Goal: Task Accomplishment & Management: Use online tool/utility

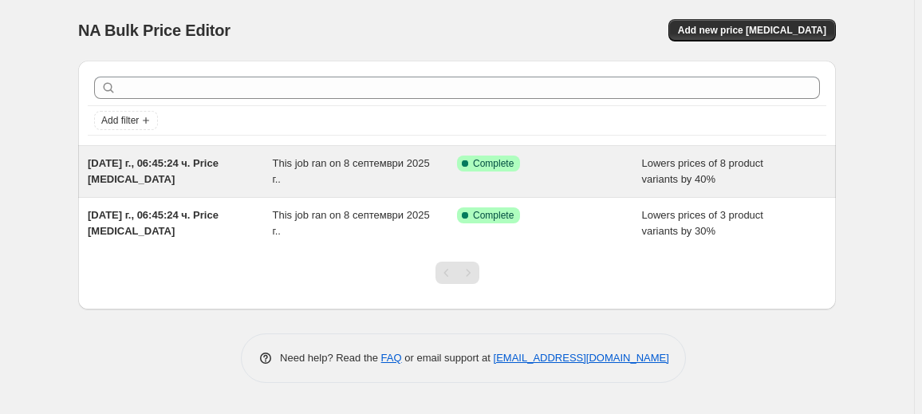
click at [423, 171] on div "This job ran on 8 септември 2025 г.." at bounding box center [365, 171] width 185 height 32
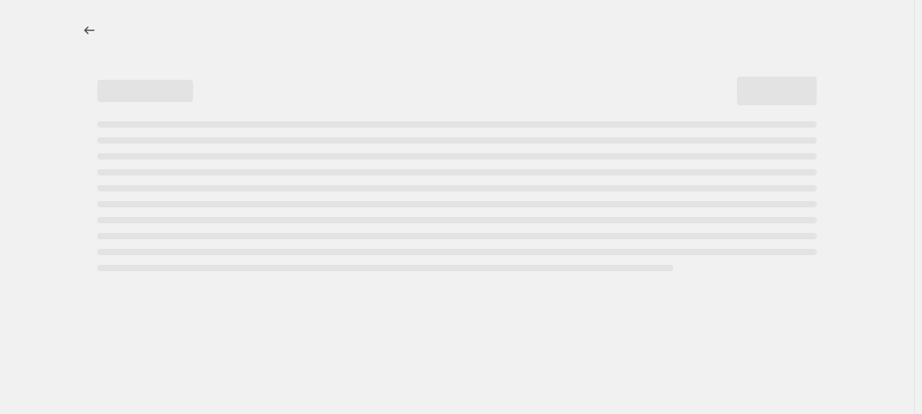
select select "percentage"
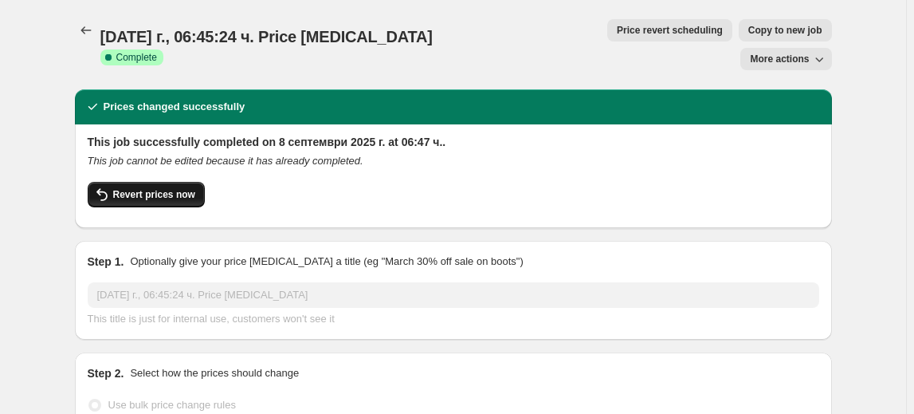
click at [182, 188] on span "Revert prices now" at bounding box center [154, 194] width 82 height 13
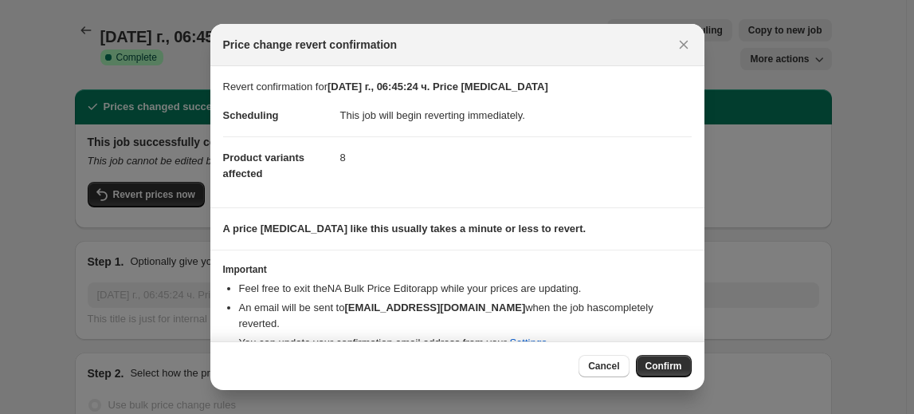
click at [668, 352] on div "Cancel Confirm" at bounding box center [457, 365] width 494 height 49
click at [665, 371] on span "Confirm" at bounding box center [664, 366] width 37 height 13
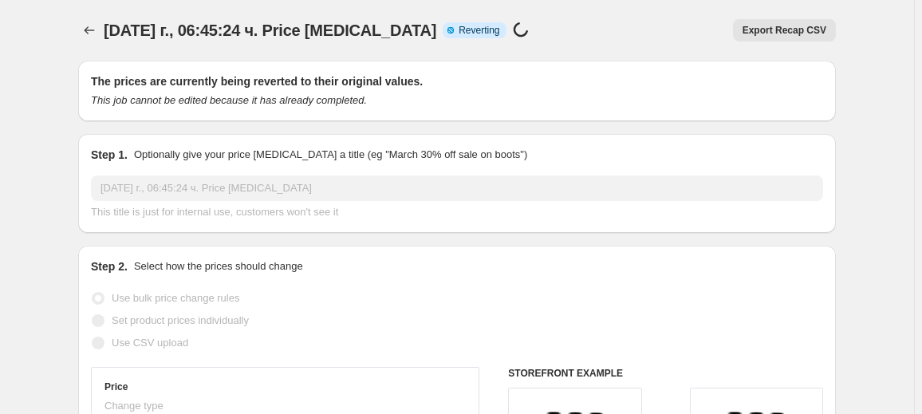
select select "percentage"
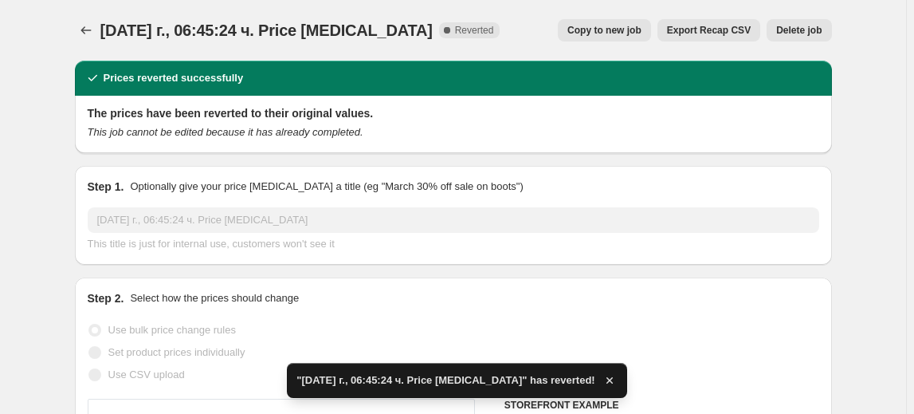
click at [797, 39] on button "Delete job" at bounding box center [799, 30] width 65 height 22
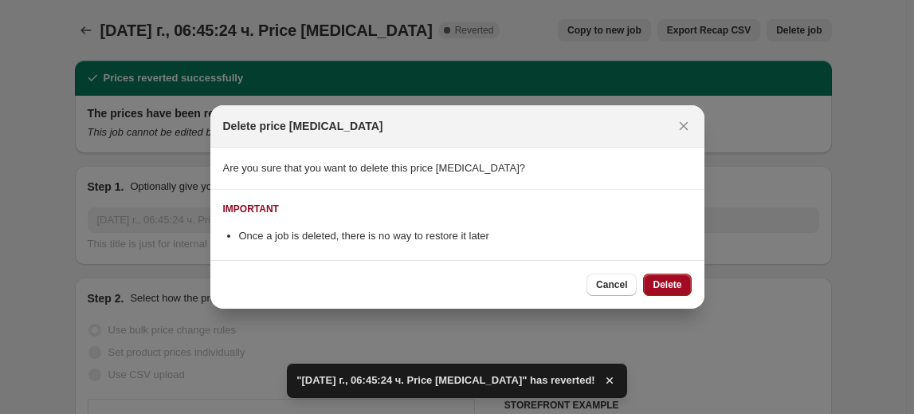
click at [669, 283] on span "Delete" at bounding box center [667, 284] width 29 height 13
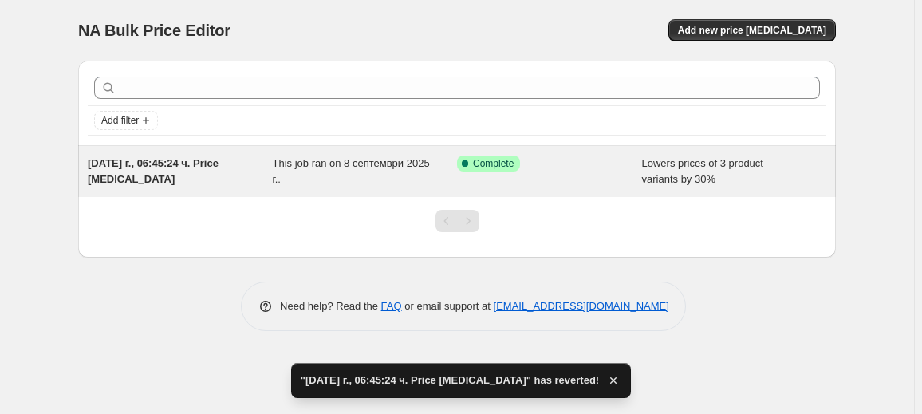
click at [565, 178] on div "Success Complete Complete" at bounding box center [549, 171] width 185 height 32
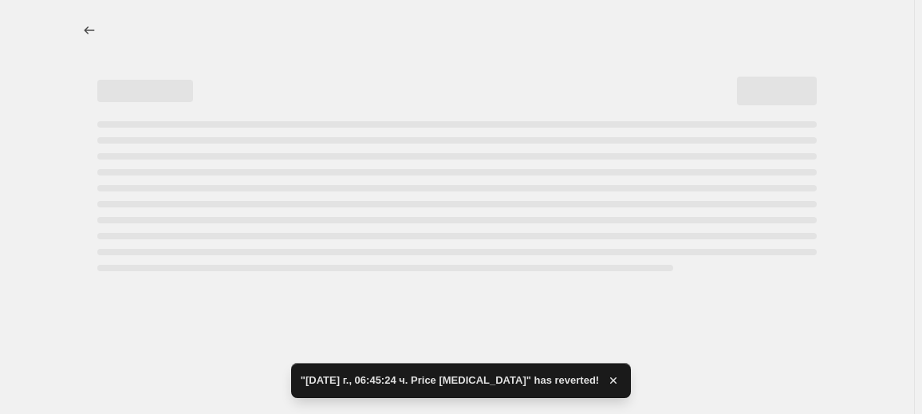
select select "percentage"
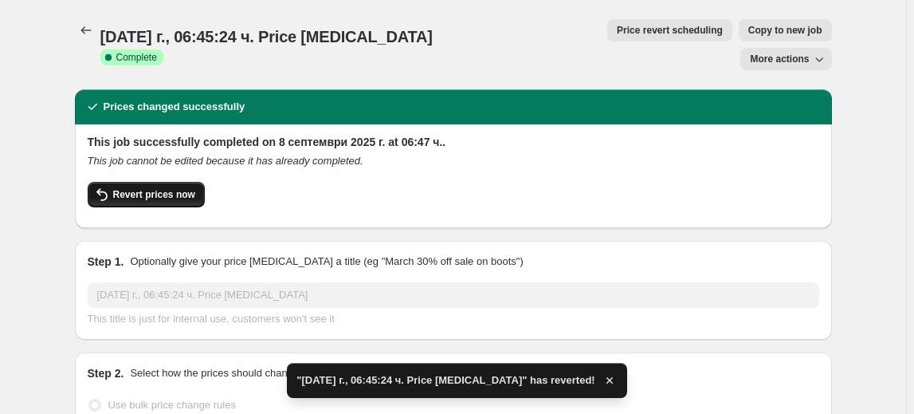
click at [178, 188] on span "Revert prices now" at bounding box center [154, 194] width 82 height 13
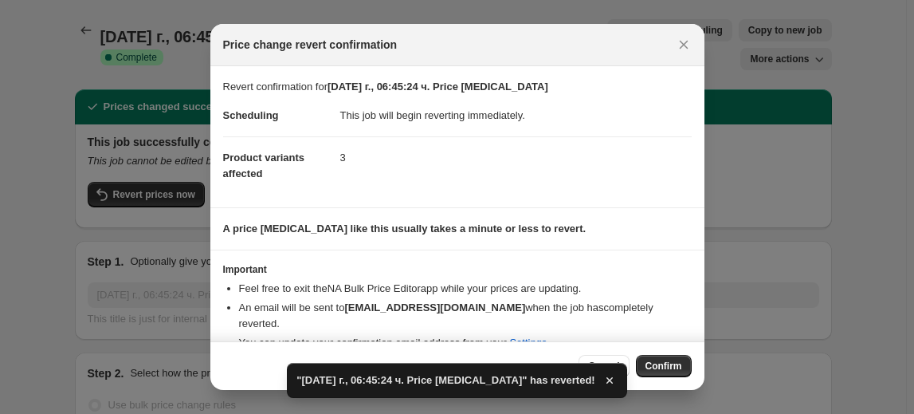
click at [654, 369] on span "Confirm" at bounding box center [664, 366] width 37 height 13
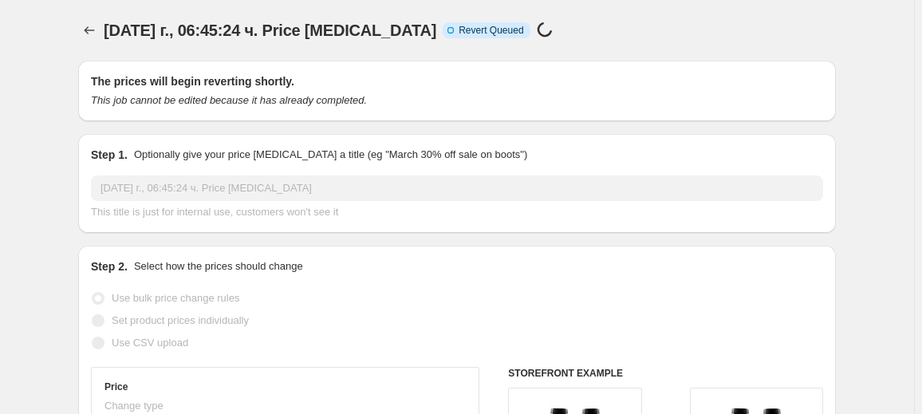
select select "percentage"
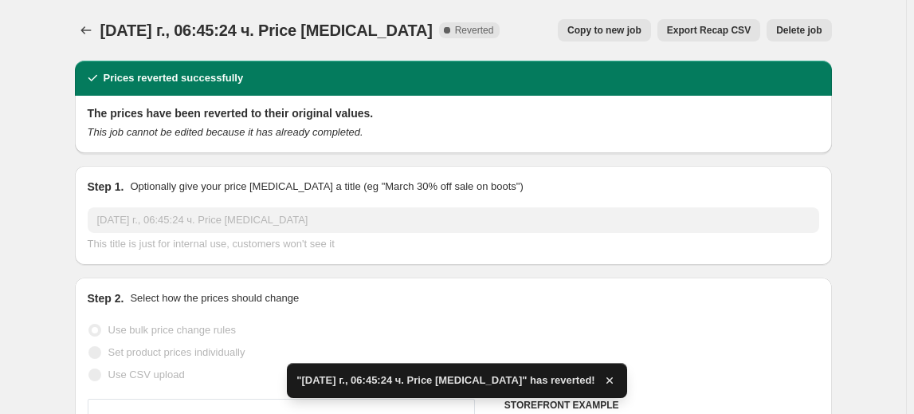
click at [826, 33] on button "Delete job" at bounding box center [799, 30] width 65 height 22
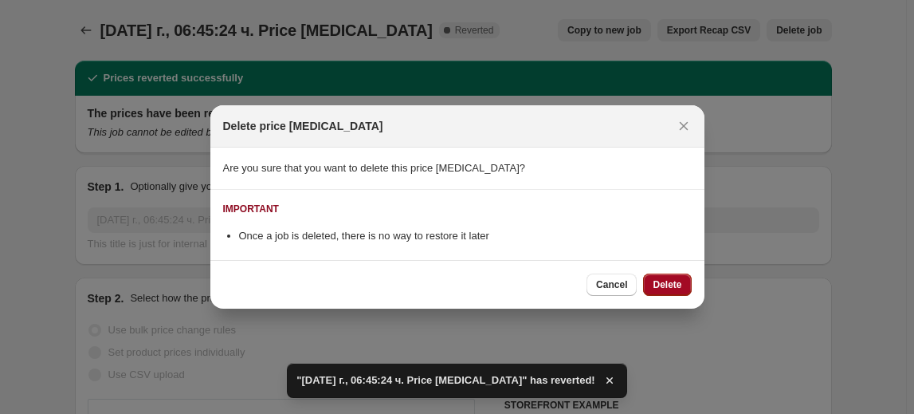
click at [674, 289] on span "Delete" at bounding box center [667, 284] width 29 height 13
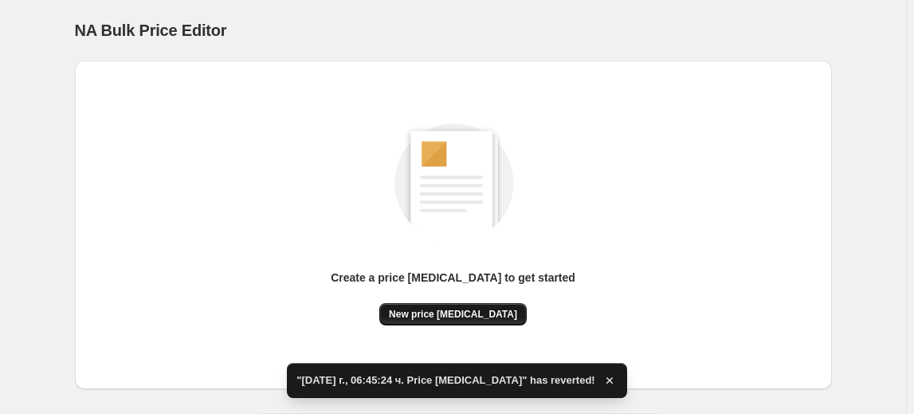
click at [491, 317] on span "New price change job" at bounding box center [453, 314] width 128 height 13
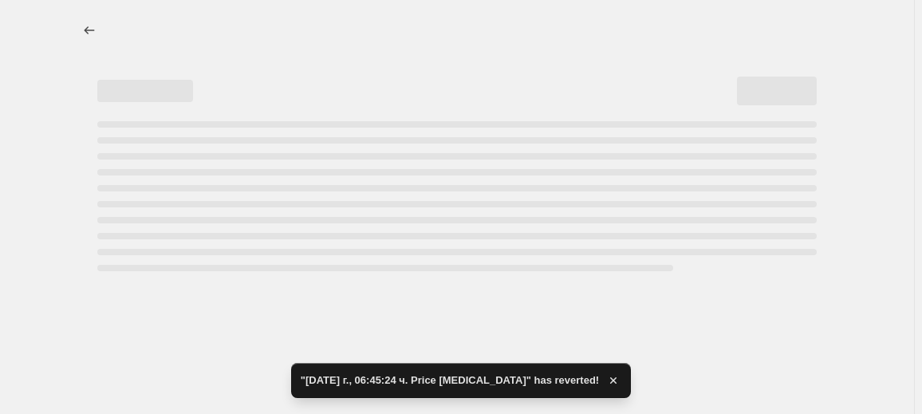
select select "percentage"
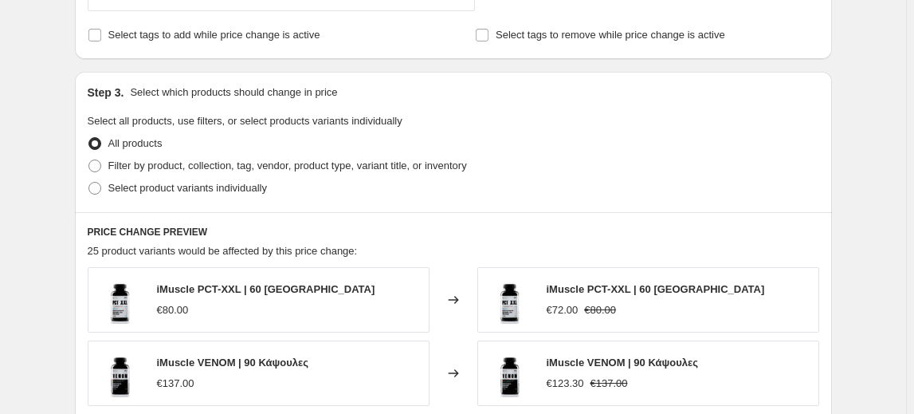
scroll to position [725, 0]
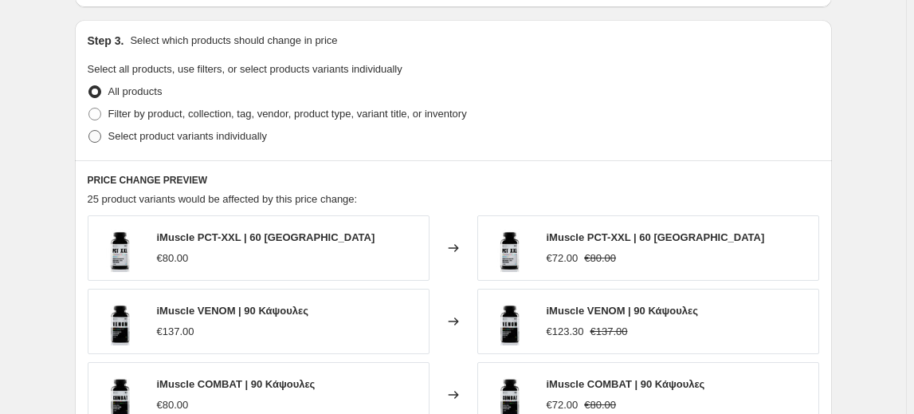
click at [206, 141] on span "Select product variants individually" at bounding box center [187, 136] width 159 height 12
click at [89, 131] on input "Select product variants individually" at bounding box center [88, 130] width 1 height 1
radio input "true"
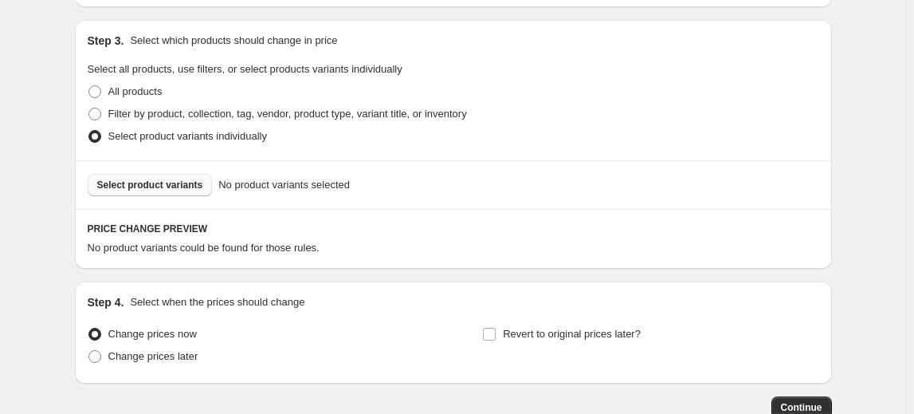
click at [170, 179] on span "Select product variants" at bounding box center [150, 185] width 106 height 13
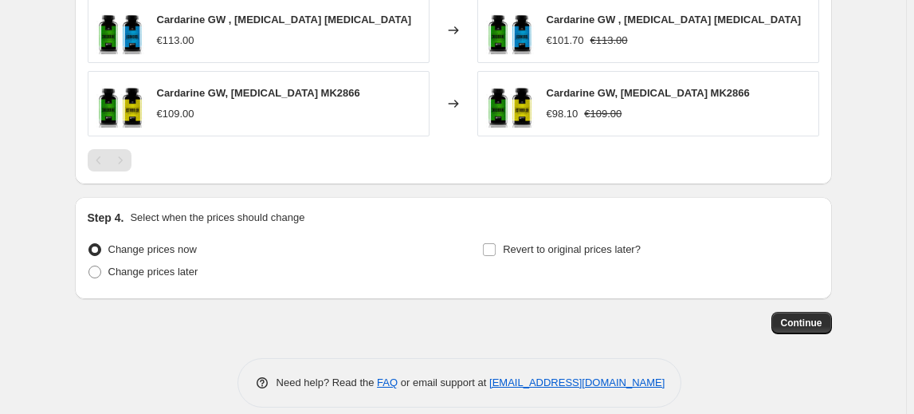
scroll to position [1079, 0]
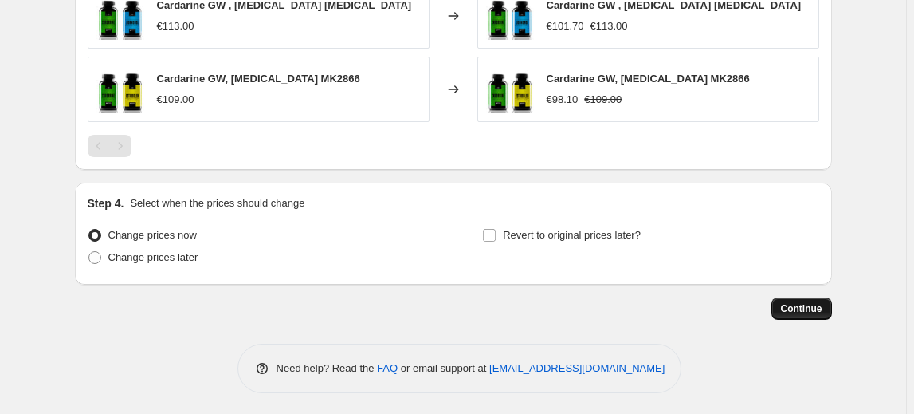
click at [801, 312] on span "Continue" at bounding box center [801, 308] width 41 height 13
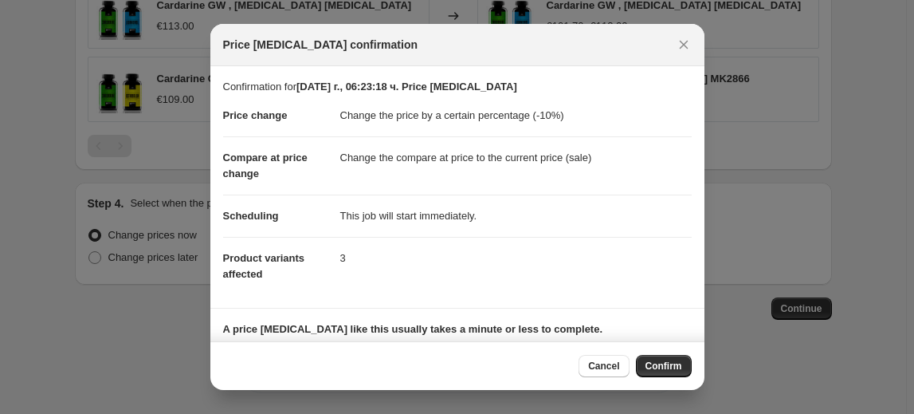
click at [678, 369] on button "Confirm" at bounding box center [664, 366] width 56 height 22
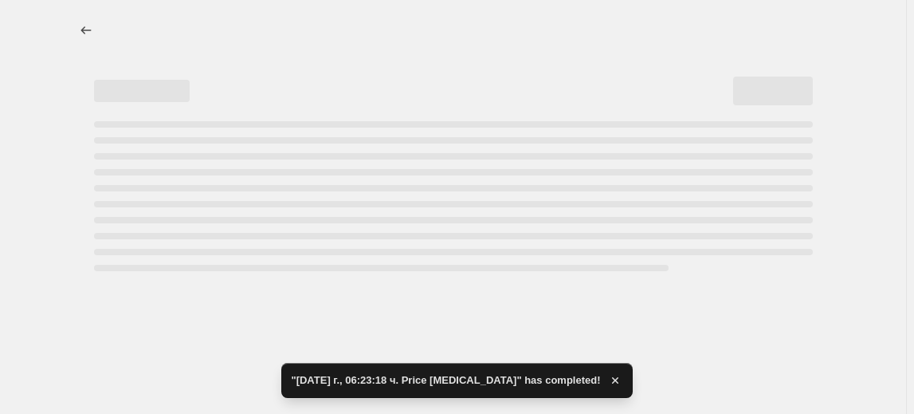
select select "percentage"
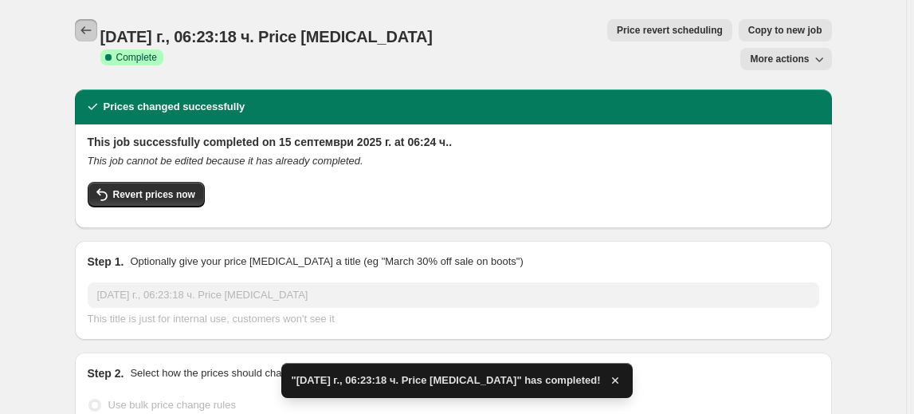
click at [81, 27] on icon "Price change jobs" at bounding box center [86, 30] width 16 height 16
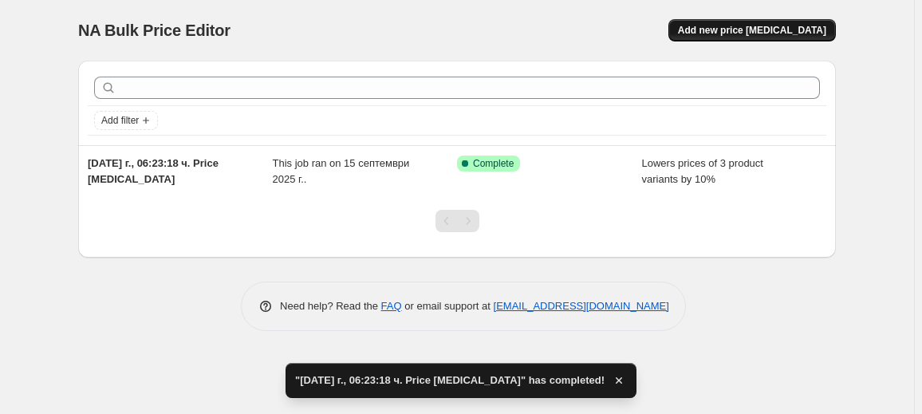
click at [776, 30] on span "Add new price change job" at bounding box center [752, 30] width 148 height 13
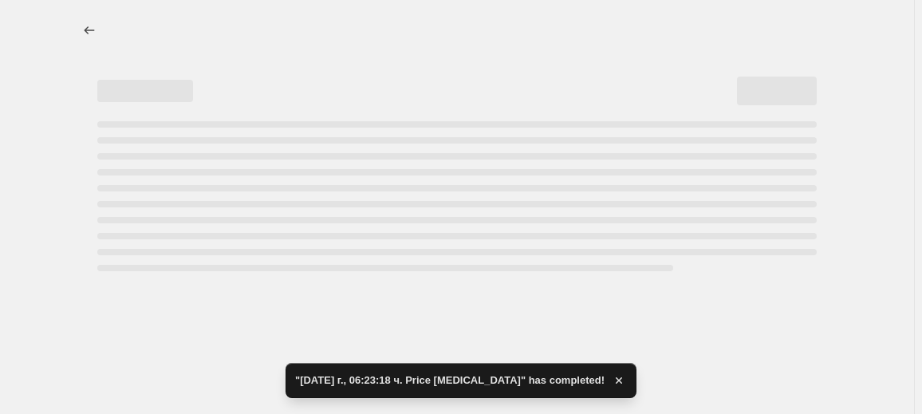
select select "percentage"
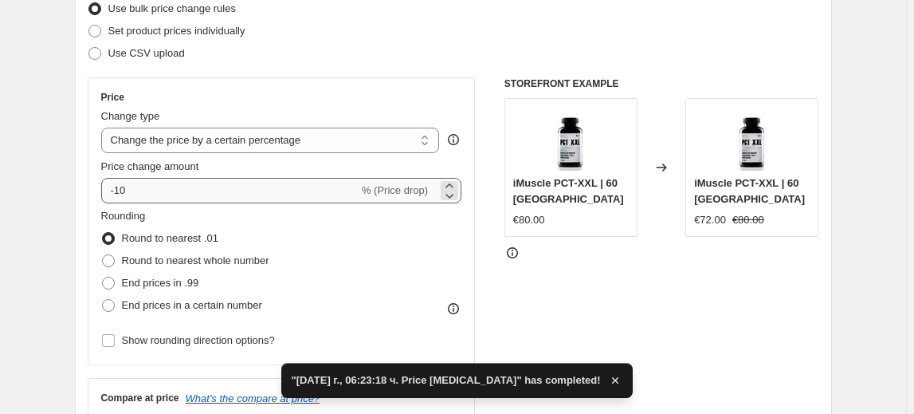
scroll to position [217, 0]
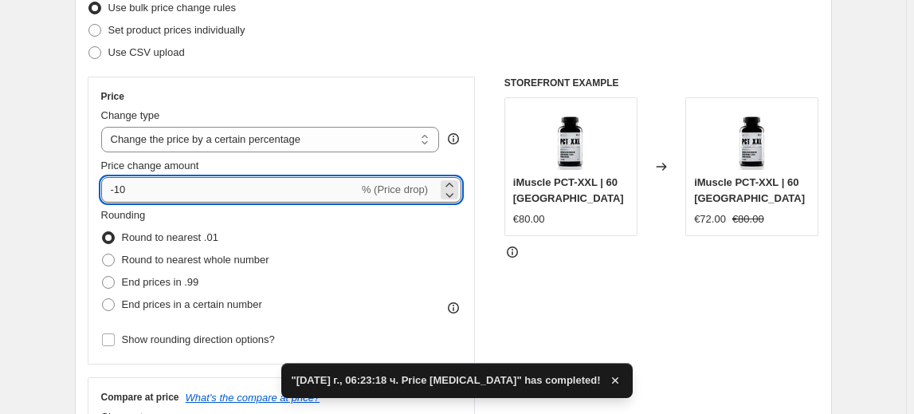
click at [121, 194] on input "-10" at bounding box center [230, 190] width 258 height 26
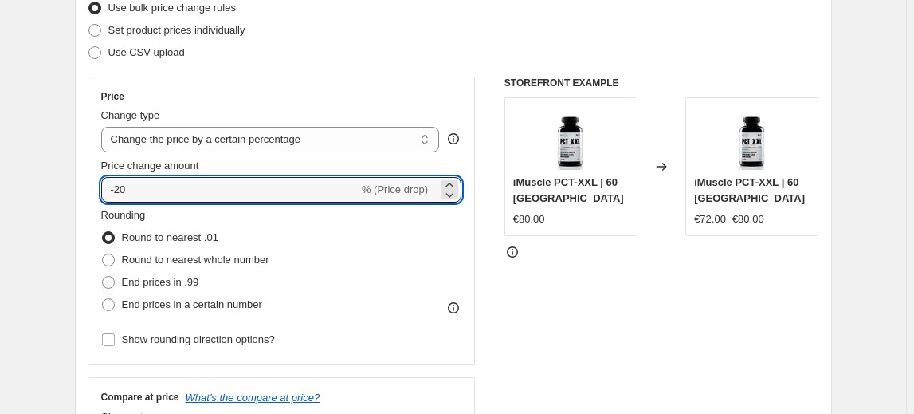
type input "-20"
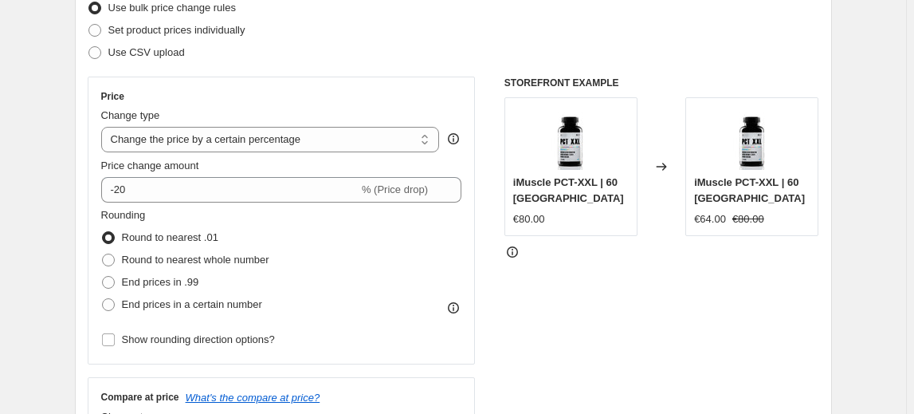
click at [186, 214] on fieldset "Rounding Round to nearest .01 Round to nearest whole number End prices in .99 E…" at bounding box center [185, 261] width 168 height 108
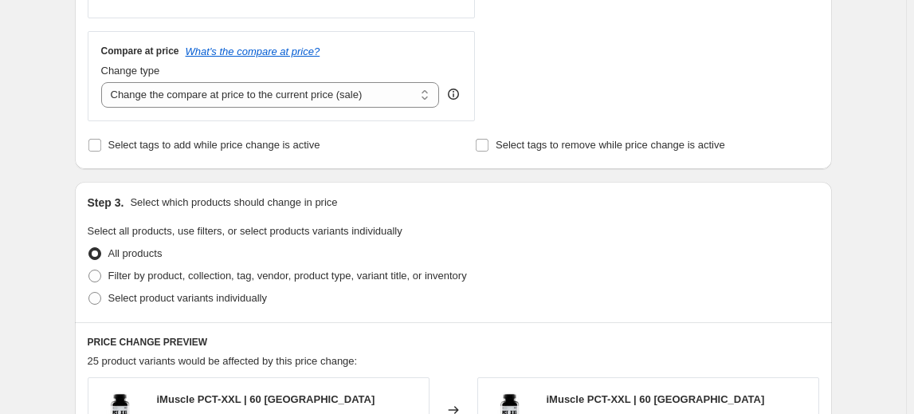
scroll to position [580, 0]
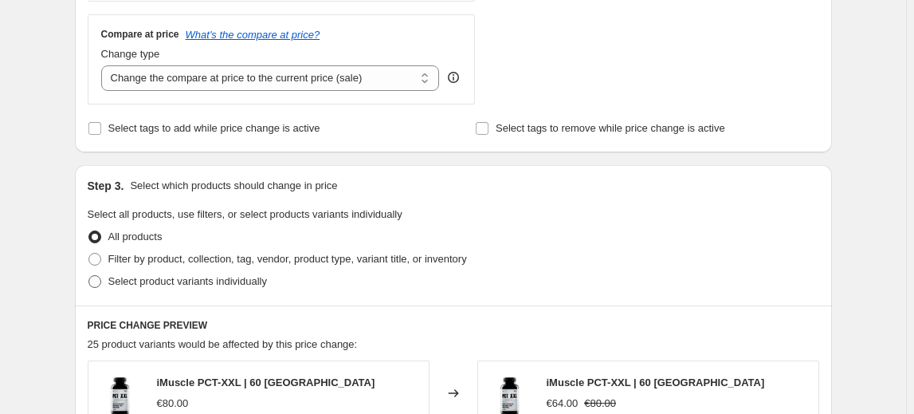
click at [167, 279] on span "Select product variants individually" at bounding box center [187, 281] width 159 height 12
click at [89, 276] on input "Select product variants individually" at bounding box center [88, 275] width 1 height 1
radio input "true"
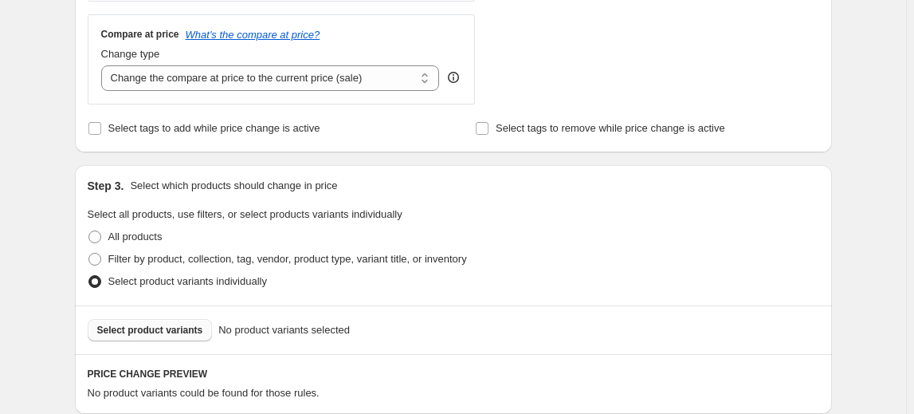
click at [128, 337] on button "Select product variants" at bounding box center [150, 330] width 125 height 22
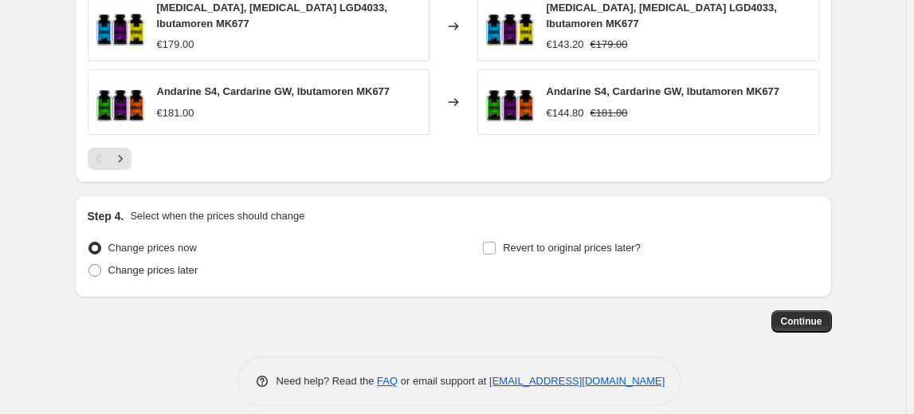
scroll to position [1225, 0]
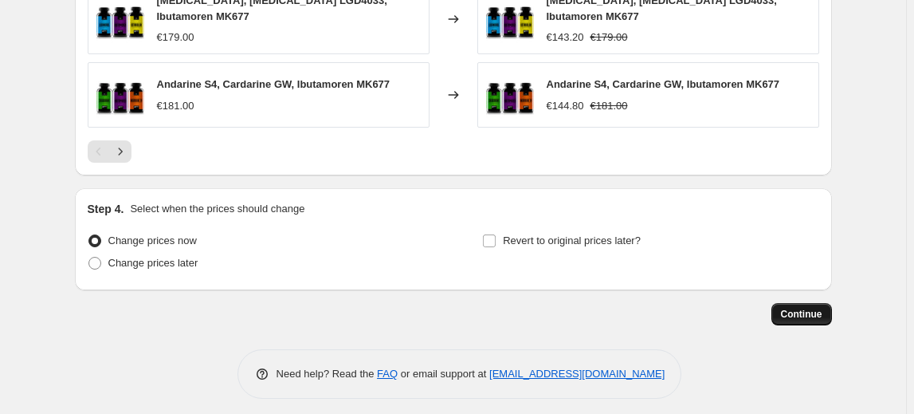
click at [816, 308] on span "Continue" at bounding box center [801, 314] width 41 height 13
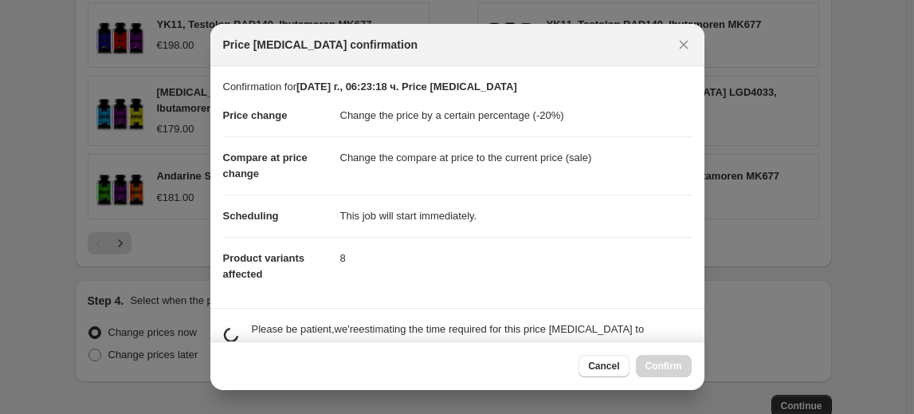
scroll to position [0, 0]
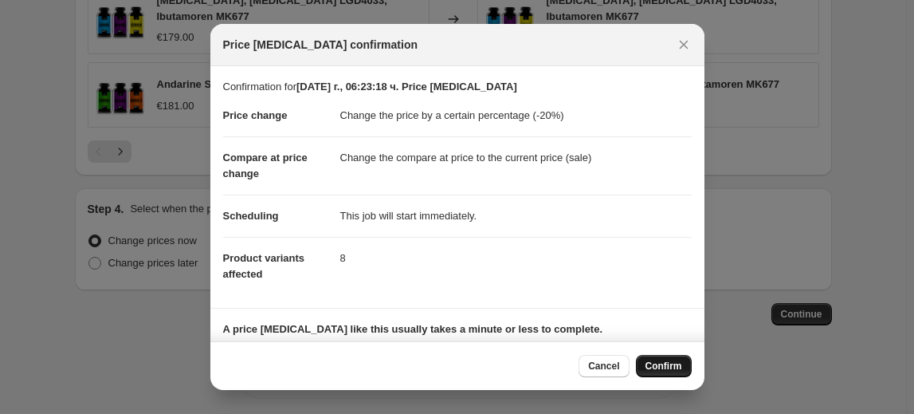
click at [678, 364] on span "Confirm" at bounding box center [664, 366] width 37 height 13
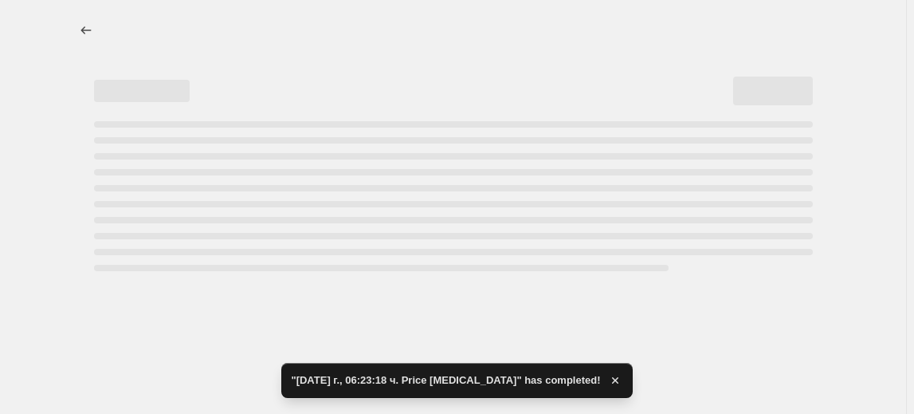
select select "percentage"
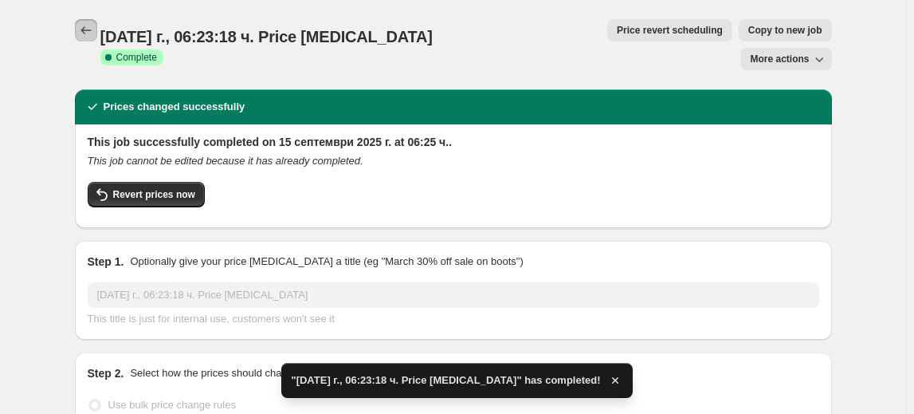
click at [91, 31] on icon "Price change jobs" at bounding box center [86, 30] width 16 height 16
